Goal: Transaction & Acquisition: Book appointment/travel/reservation

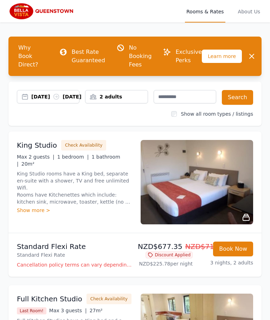
click at [35, 206] on div "Show more >" at bounding box center [74, 209] width 115 height 7
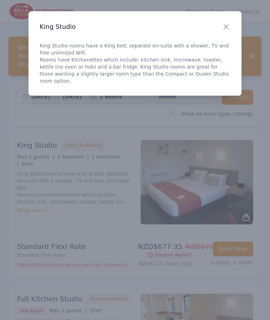
click at [230, 31] on icon "button" at bounding box center [226, 26] width 8 height 8
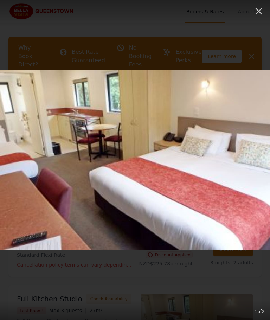
click at [219, 169] on img at bounding box center [135, 160] width 270 height 180
click at [255, 9] on icon "button" at bounding box center [258, 11] width 11 height 11
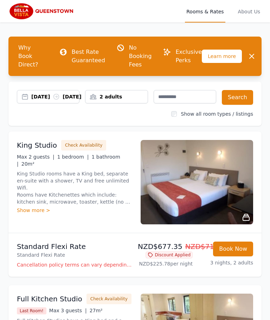
click at [34, 206] on div "Show more >" at bounding box center [74, 209] width 115 height 7
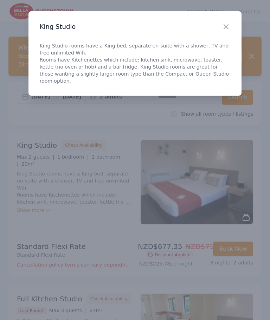
click at [225, 29] on icon "button" at bounding box center [226, 26] width 8 height 8
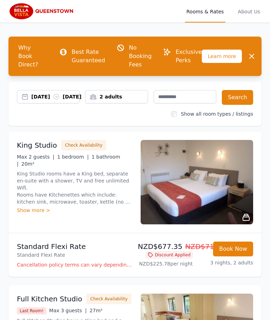
click at [83, 144] on button "Check Availability" at bounding box center [83, 145] width 45 height 11
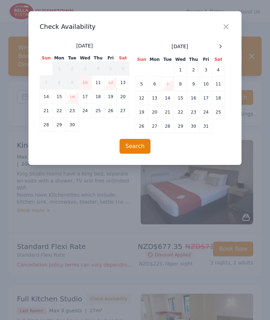
click at [124, 99] on td "20" at bounding box center [123, 97] width 13 height 14
click at [75, 112] on td "23" at bounding box center [72, 111] width 13 height 14
click at [138, 148] on button "Search" at bounding box center [134, 146] width 31 height 15
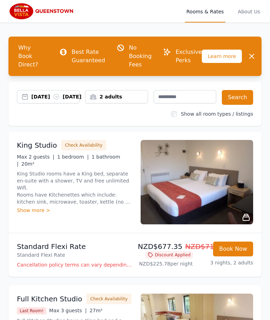
click at [239, 94] on button "Search" at bounding box center [237, 97] width 31 height 15
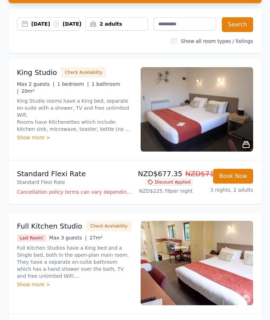
scroll to position [73, 0]
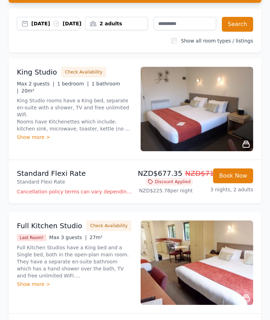
click at [50, 177] on p "Standard Flexi Rate" at bounding box center [74, 174] width 115 height 10
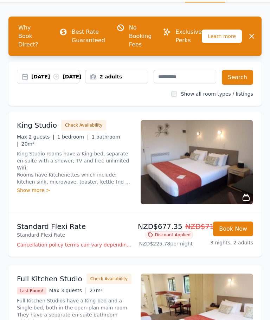
scroll to position [0, 0]
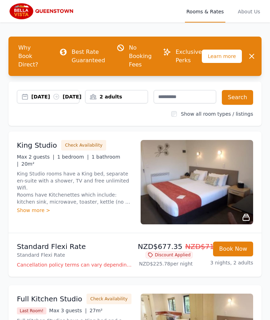
click at [26, 13] on img at bounding box center [41, 11] width 67 height 17
click at [108, 268] on p "Cancellation policy terms can vary depending on the promotion employed and the …" at bounding box center [74, 264] width 115 height 7
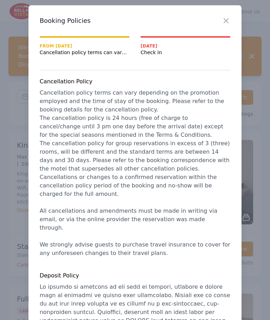
scroll to position [5, 0]
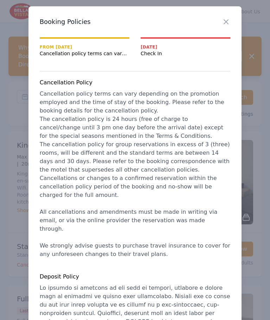
click at [229, 21] on icon "button" at bounding box center [226, 22] width 8 height 8
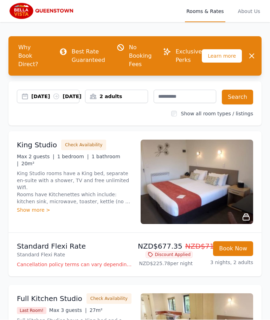
scroll to position [20, 0]
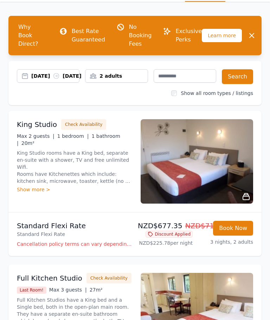
click at [238, 232] on button "Book Now" at bounding box center [233, 228] width 40 height 15
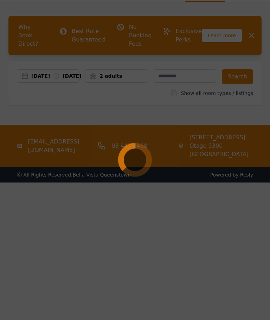
scroll to position [21, 0]
select select "**"
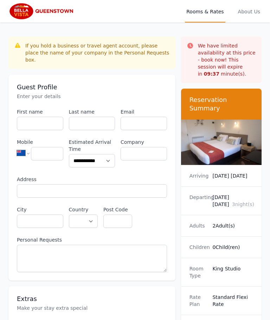
scroll to position [21, 0]
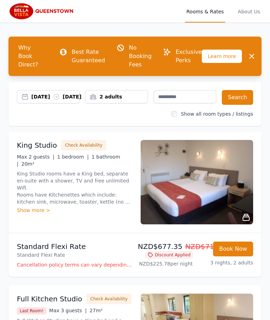
click at [35, 206] on div "Show more >" at bounding box center [74, 209] width 115 height 7
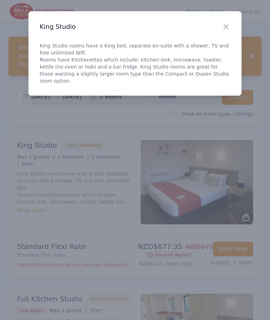
click at [227, 29] on icon "button" at bounding box center [226, 26] width 8 height 8
